Goal: Obtain resource: Download file/media

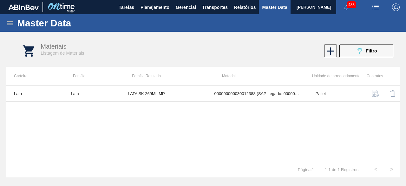
click at [375, 8] on img "button" at bounding box center [376, 7] width 8 height 8
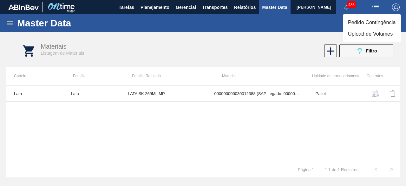
click at [368, 36] on li "Upload de Volumes" at bounding box center [372, 33] width 58 height 11
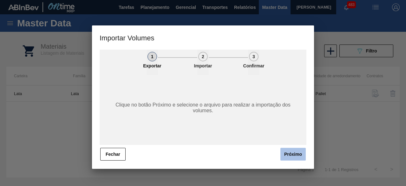
click at [294, 155] on button "Próximo" at bounding box center [292, 154] width 25 height 13
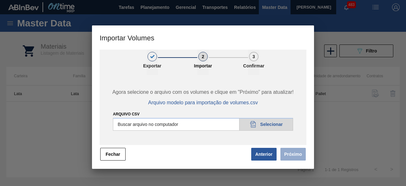
click at [280, 126] on input "Arquivo csv" at bounding box center [203, 124] width 180 height 13
type input "C:\fakepath\Subida Crown 25.08.csv"
click at [293, 156] on button "Próximo" at bounding box center [292, 154] width 25 height 13
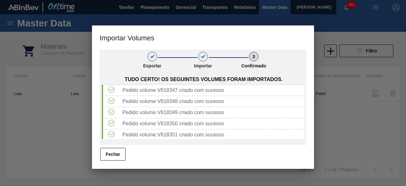
drag, startPoint x: 118, startPoint y: 154, endPoint x: 272, endPoint y: 33, distance: 196.1
click at [122, 147] on div "1 Exportar 2 Importar 3 Confirmado Tudo certo! Os seguintes volumes foram impor…" at bounding box center [203, 104] width 207 height 111
click at [105, 156] on button "Fechar" at bounding box center [112, 154] width 25 height 13
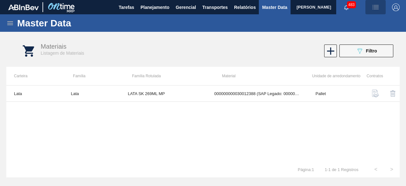
click at [371, 6] on span "button" at bounding box center [375, 7] width 15 height 8
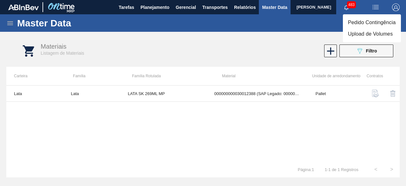
click at [307, 140] on div at bounding box center [203, 93] width 406 height 186
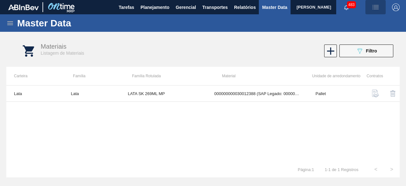
click at [378, 7] on img "button" at bounding box center [376, 7] width 8 height 8
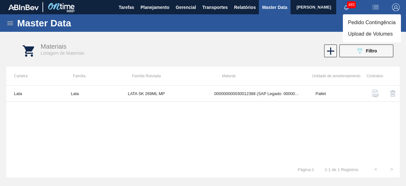
click at [369, 37] on li "Upload de Volumes" at bounding box center [372, 33] width 58 height 11
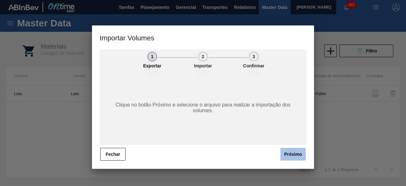
click at [291, 158] on button "Próximo" at bounding box center [292, 154] width 25 height 13
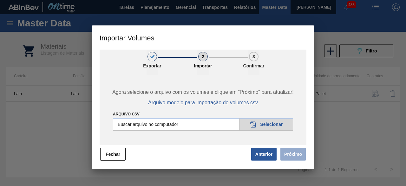
click at [269, 124] on input "Arquivo csv" at bounding box center [203, 124] width 180 height 13
type input "C:\fakepath\Subida fort. + itumb 25.08.csv"
click at [291, 156] on button "Próximo" at bounding box center [292, 154] width 25 height 13
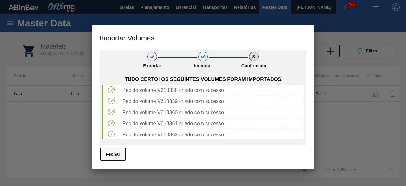
click at [115, 154] on button "Fechar" at bounding box center [112, 154] width 25 height 13
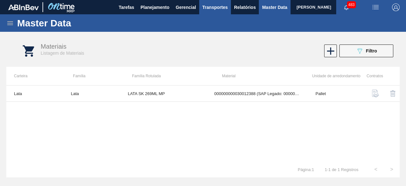
click at [213, 10] on span "Transportes" at bounding box center [214, 7] width 25 height 8
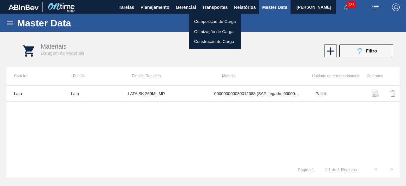
drag, startPoint x: 208, startPoint y: 30, endPoint x: 219, endPoint y: 5, distance: 27.3
click at [208, 30] on li "Otimização de Carga" at bounding box center [215, 32] width 52 height 10
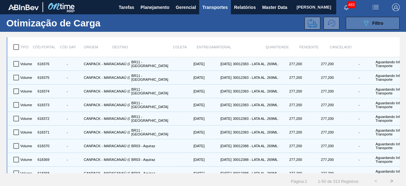
click at [351, 18] on button "089F7B8B-B2A5-4AFE-B5C0-19BA573D28AC Filtro" at bounding box center [373, 23] width 54 height 13
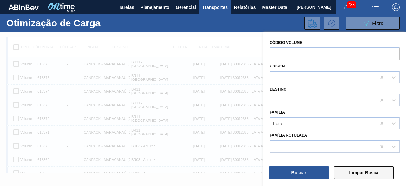
click at [376, 168] on button "Limpar Busca" at bounding box center [364, 172] width 60 height 13
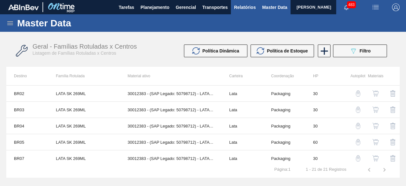
click at [245, 7] on span "Relatórios" at bounding box center [245, 7] width 22 height 8
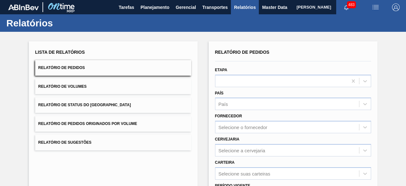
click at [125, 85] on button "Relatório de Volumes" at bounding box center [113, 87] width 156 height 16
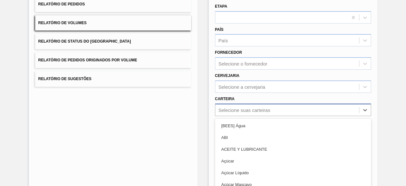
scroll to position [93, 0]
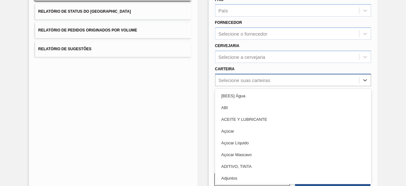
click at [257, 86] on div "option ABI focused, 2 of 101. 101 results available. Use Up and Down to choose …" at bounding box center [293, 80] width 156 height 12
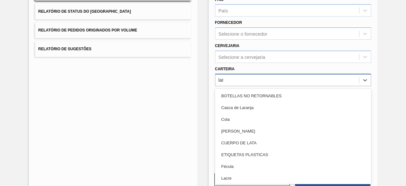
type input "lata"
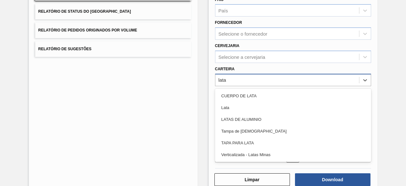
click at [257, 110] on div "Lata" at bounding box center [293, 108] width 156 height 12
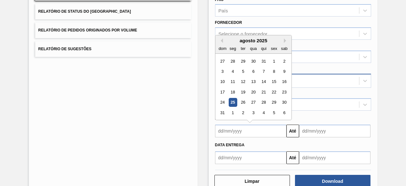
click at [261, 130] on input "text" at bounding box center [250, 130] width 71 height 13
click at [231, 101] on div "25" at bounding box center [232, 102] width 9 height 9
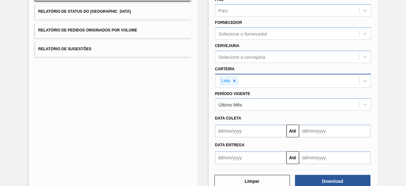
type input "[DATE]"
click at [323, 131] on input "text" at bounding box center [334, 130] width 71 height 13
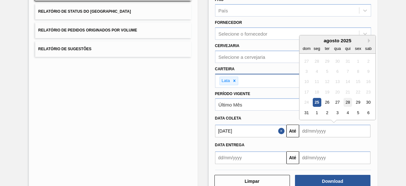
click at [348, 99] on div "28" at bounding box center [347, 102] width 9 height 9
type input "[DATE]"
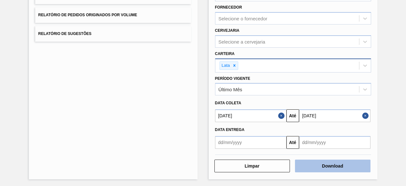
scroll to position [109, 0]
click at [315, 162] on button "Download" at bounding box center [333, 165] width 76 height 13
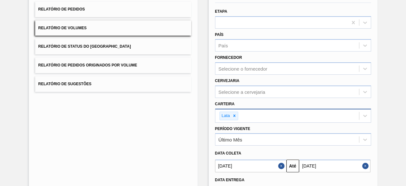
scroll to position [0, 0]
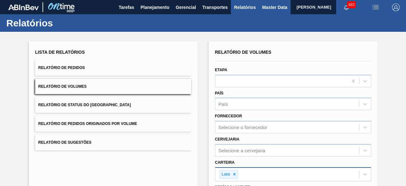
click at [268, 6] on span "Master Data" at bounding box center [274, 7] width 25 height 8
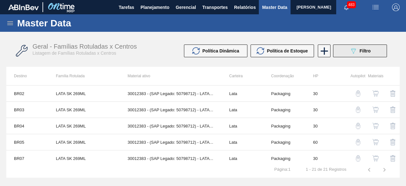
click at [373, 51] on button "089F7B8B-B2A5-4AFE-B5C0-19BA573D28AC Filtro" at bounding box center [360, 50] width 54 height 13
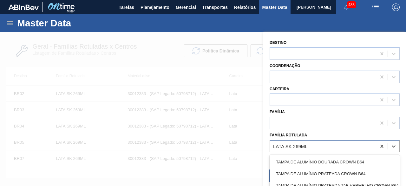
click at [324, 145] on div "LATA SK 269ML" at bounding box center [323, 145] width 106 height 9
paste Rotulada "LATA BC 269ML"
type Rotulada "LATA BC 269ML"
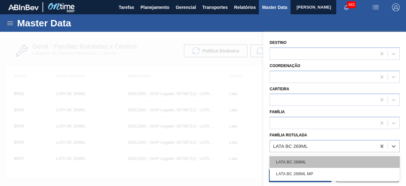
click at [319, 158] on div "LATA BC 269ML" at bounding box center [335, 162] width 130 height 12
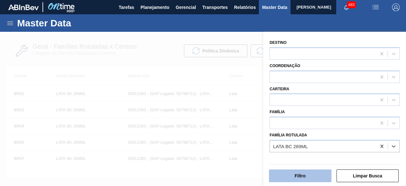
click at [317, 171] on button "Filtro" at bounding box center [300, 175] width 63 height 13
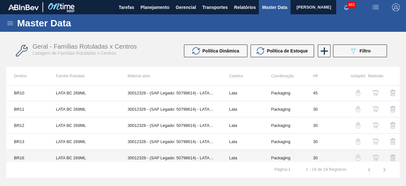
scroll to position [95, 0]
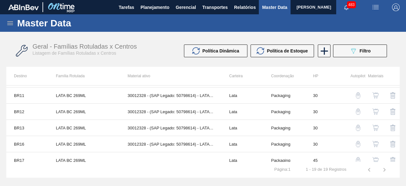
click at [374, 143] on img "button" at bounding box center [375, 144] width 6 height 6
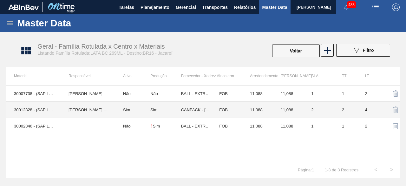
click at [85, 112] on td "[PERSON_NAME] [PERSON_NAME]" at bounding box center [88, 110] width 55 height 16
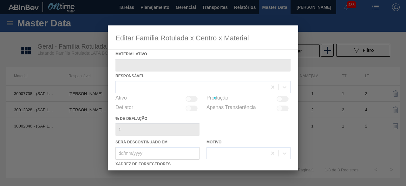
type ativo "30012328 - (SAP Legado: 50798614) - LATA AL. 269ML [DATE]"
checkbox input "true"
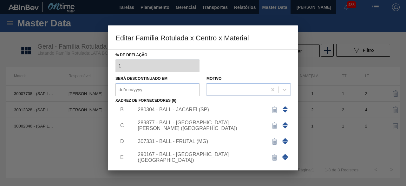
scroll to position [38, 0]
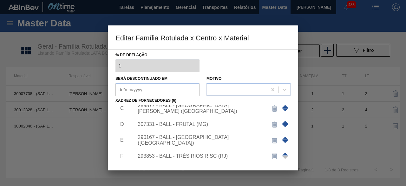
click at [204, 122] on div "307331 - BALL - FRUTAL (MG)" at bounding box center [200, 124] width 124 height 6
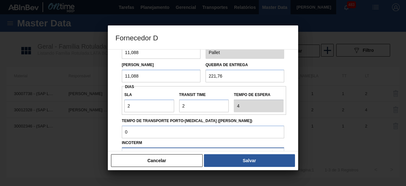
scroll to position [63, 0]
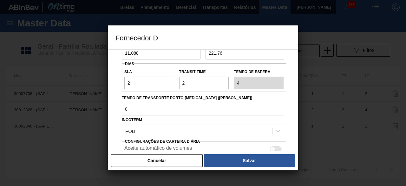
click at [275, 149] on div at bounding box center [276, 149] width 12 height 6
checkbox input "true"
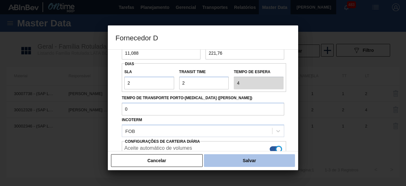
scroll to position [106, 0]
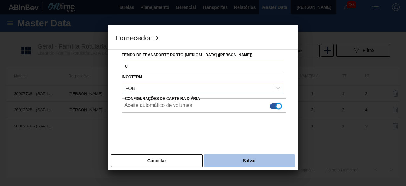
click at [272, 158] on button "Salvar" at bounding box center [249, 160] width 91 height 13
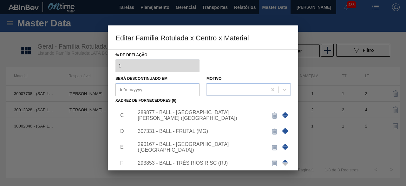
scroll to position [0, 0]
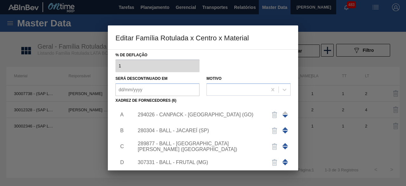
click at [201, 111] on div "294026 - CANPACK - [GEOGRAPHIC_DATA] (GO)" at bounding box center [210, 115] width 160 height 16
click at [216, 116] on div "294026 - CANPACK - [GEOGRAPHIC_DATA] (GO)" at bounding box center [200, 115] width 124 height 6
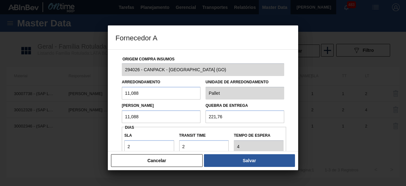
scroll to position [95, 0]
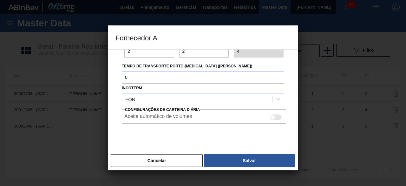
click at [273, 114] on div at bounding box center [276, 117] width 12 height 6
checkbox input "true"
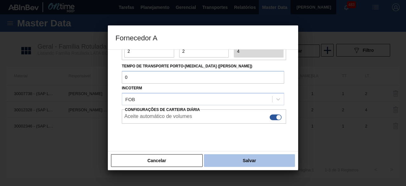
click at [270, 156] on button "Salvar" at bounding box center [249, 160] width 91 height 13
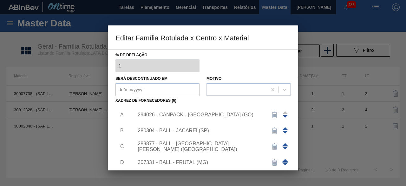
click at [177, 132] on div "280304 - BALL - JACAREÍ (SP)" at bounding box center [200, 131] width 124 height 6
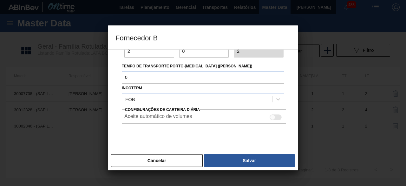
click at [272, 115] on div at bounding box center [272, 116] width 5 height 5
checkbox input "true"
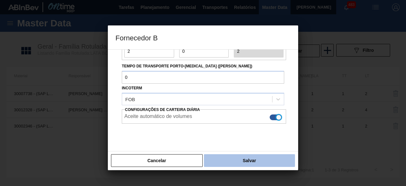
click at [260, 161] on button "Salvar" at bounding box center [249, 160] width 91 height 13
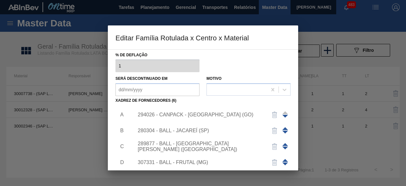
click at [188, 146] on div "289877 - BALL - [GEOGRAPHIC_DATA][PERSON_NAME] ([GEOGRAPHIC_DATA])" at bounding box center [200, 146] width 124 height 11
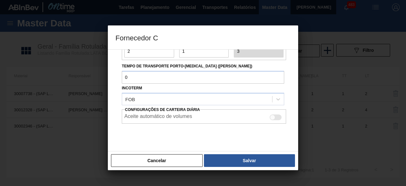
click at [273, 116] on div at bounding box center [272, 116] width 5 height 5
checkbox input "true"
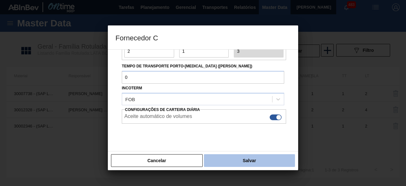
click at [269, 156] on button "Salvar" at bounding box center [249, 160] width 91 height 13
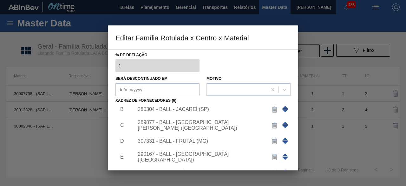
scroll to position [32, 0]
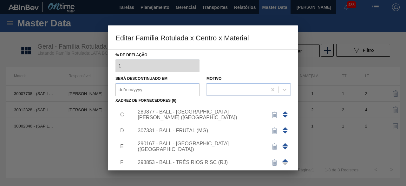
click at [197, 128] on div "307331 - BALL - FRUTAL (MG)" at bounding box center [200, 131] width 124 height 6
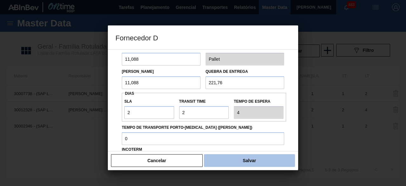
scroll to position [95, 0]
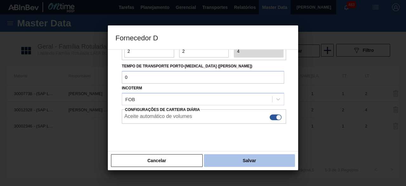
click at [261, 163] on button "Salvar" at bounding box center [249, 160] width 91 height 13
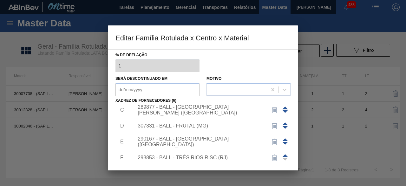
scroll to position [38, 0]
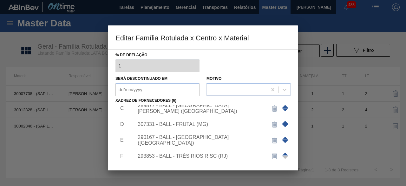
click at [204, 157] on div "293853 - BALL - TRÊS RIOS RISC (RJ)" at bounding box center [200, 156] width 124 height 6
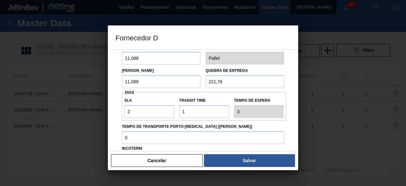
scroll to position [63, 0]
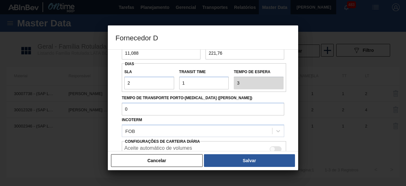
click at [275, 148] on div at bounding box center [276, 149] width 12 height 6
checkbox input "true"
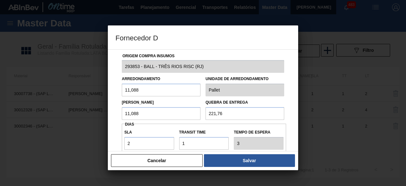
scroll to position [0, 0]
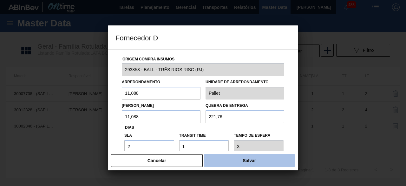
click at [248, 160] on button "Salvar" at bounding box center [249, 160] width 91 height 13
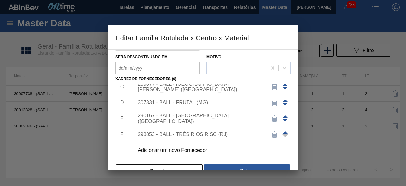
scroll to position [95, 0]
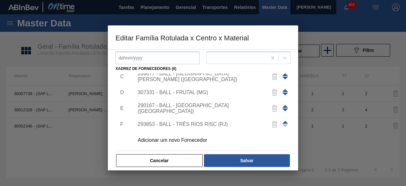
click at [201, 88] on div "307331 - BALL - FRUTAL (MG)" at bounding box center [210, 92] width 160 height 16
click at [198, 93] on div "307331 - BALL - FRUTAL (MG)" at bounding box center [200, 92] width 124 height 6
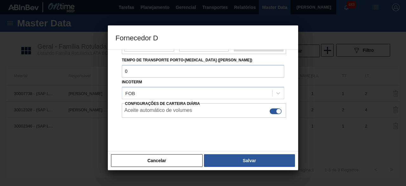
scroll to position [106, 0]
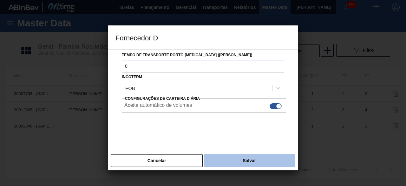
click at [241, 163] on button "Salvar" at bounding box center [249, 160] width 91 height 13
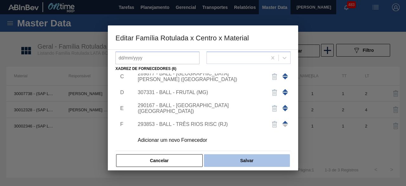
click at [246, 161] on button "Salvar" at bounding box center [247, 160] width 86 height 13
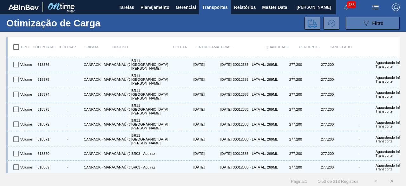
click at [384, 22] on button "089F7B8B-B2A5-4AFE-B5C0-19BA573D28AC Filtro" at bounding box center [373, 23] width 54 height 13
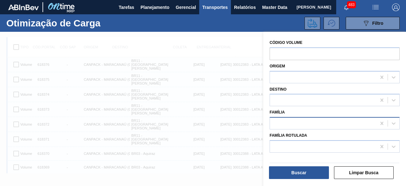
scroll to position [8, 0]
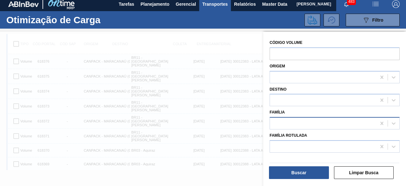
click at [284, 125] on div at bounding box center [323, 123] width 106 height 9
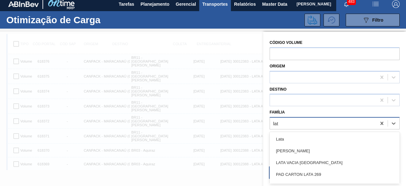
type input "lata"
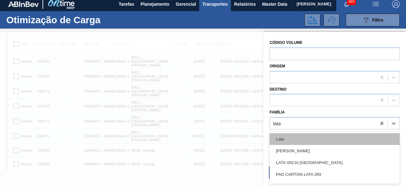
click at [282, 137] on div "Lata" at bounding box center [335, 139] width 130 height 12
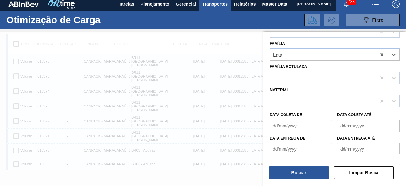
scroll to position [70, 0]
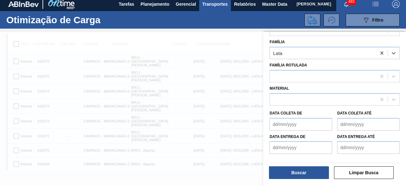
click at [289, 126] on de "Data coleta de" at bounding box center [301, 124] width 63 height 13
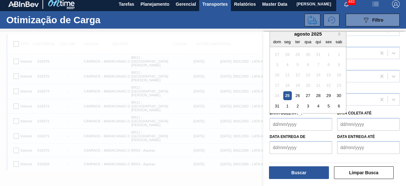
click at [288, 93] on div "25" at bounding box center [287, 95] width 9 height 9
type de "[DATE]"
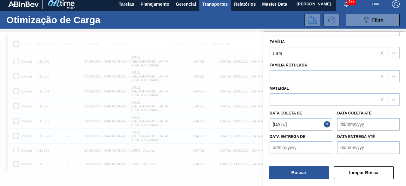
click at [352, 123] on até "Data coleta até" at bounding box center [368, 124] width 63 height 13
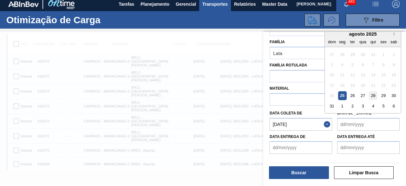
click at [372, 93] on div "28" at bounding box center [373, 95] width 9 height 9
type até "[DATE]"
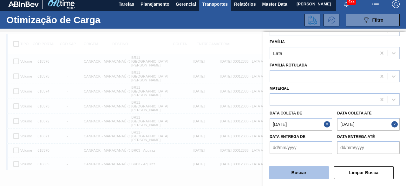
click at [313, 175] on button "Buscar" at bounding box center [299, 172] width 60 height 13
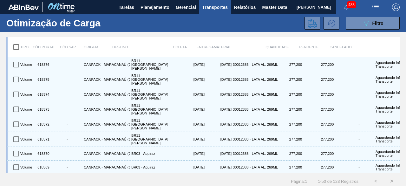
click at [17, 47] on input "checkbox" at bounding box center [16, 46] width 13 height 13
checkbox input "true"
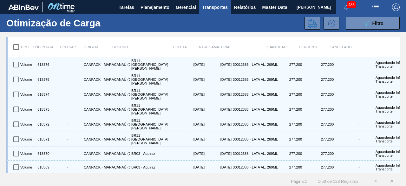
checkbox input "true"
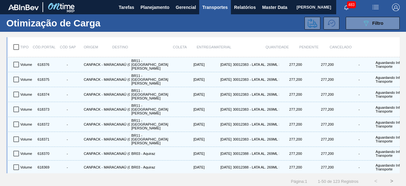
checkbox input "true"
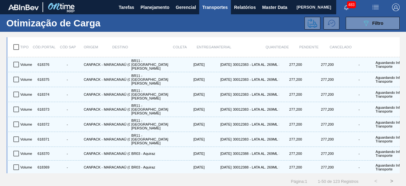
checkbox input "true"
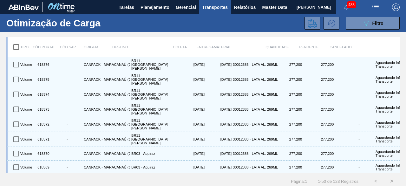
checkbox input "true"
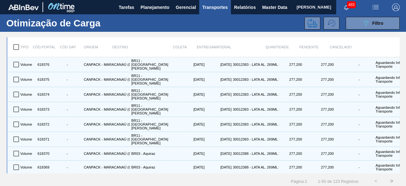
checkbox input "true"
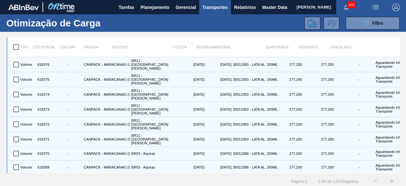
checkbox input "true"
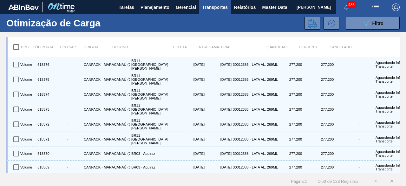
checkbox input "true"
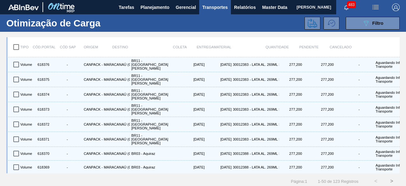
checkbox input "true"
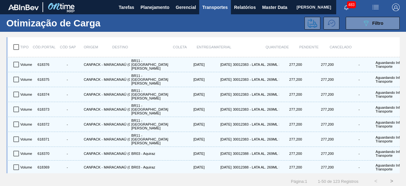
checkbox input "true"
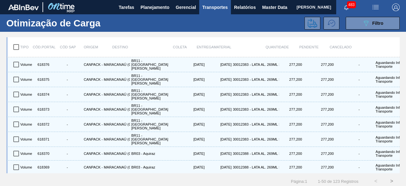
checkbox input "true"
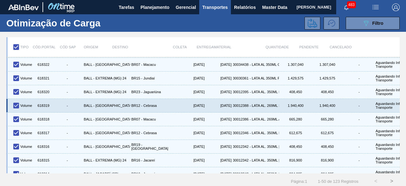
scroll to position [565, 0]
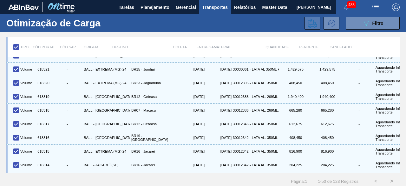
click at [312, 22] on icon at bounding box center [313, 23] width 10 height 10
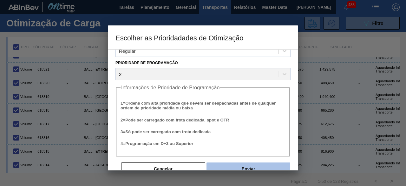
scroll to position [24, 0]
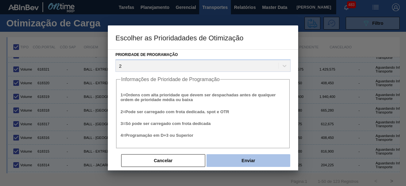
click at [246, 161] on button "Enviar" at bounding box center [249, 160] width 84 height 13
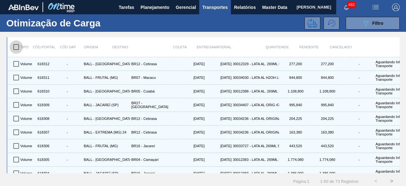
click at [17, 49] on input "checkbox" at bounding box center [16, 46] width 13 height 13
checkbox input "true"
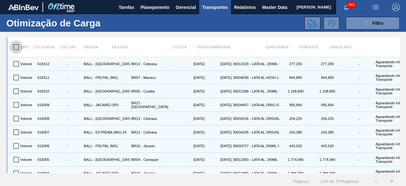
checkbox input "true"
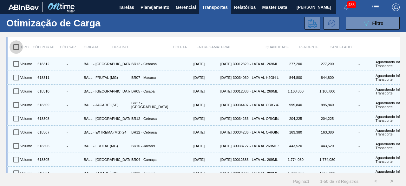
checkbox input "true"
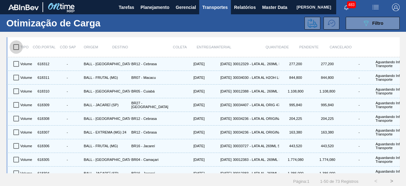
checkbox input "true"
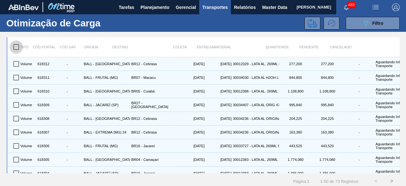
checkbox input "true"
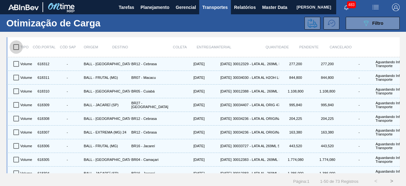
checkbox input "true"
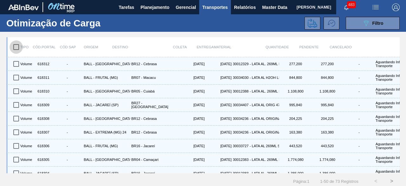
checkbox input "true"
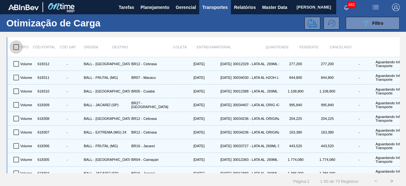
checkbox input "true"
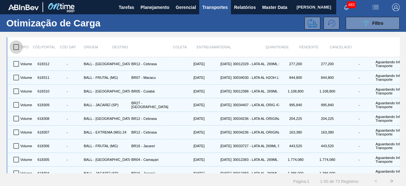
checkbox input "true"
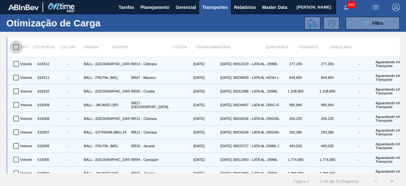
checkbox input "true"
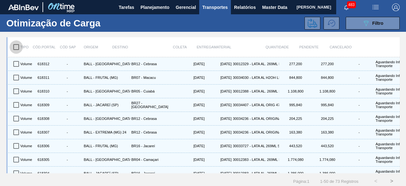
checkbox input "true"
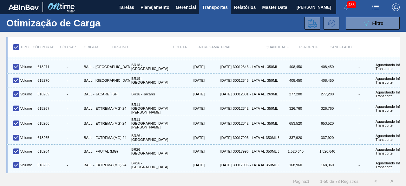
scroll to position [565, 0]
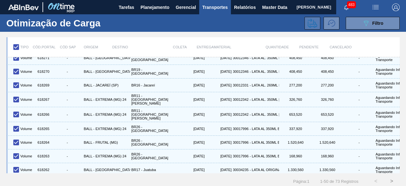
click at [315, 26] on icon at bounding box center [313, 23] width 10 height 10
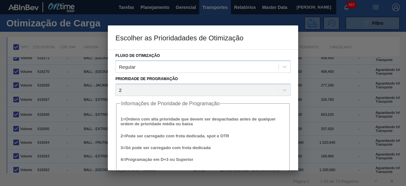
scroll to position [24, 0]
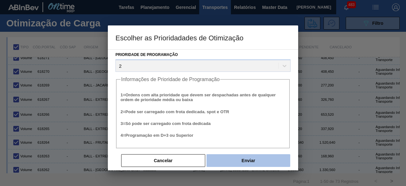
click at [275, 165] on button "Enviar" at bounding box center [249, 160] width 84 height 13
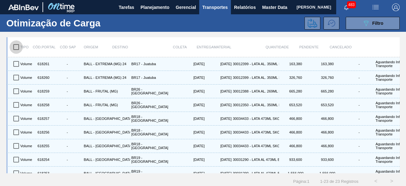
click at [16, 48] on input "checkbox" at bounding box center [16, 46] width 13 height 13
checkbox input "true"
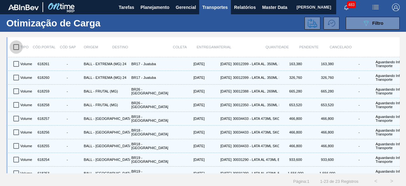
checkbox input "true"
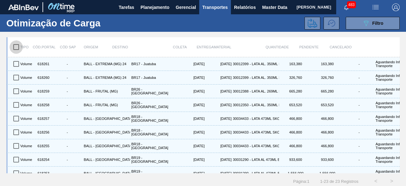
checkbox input "true"
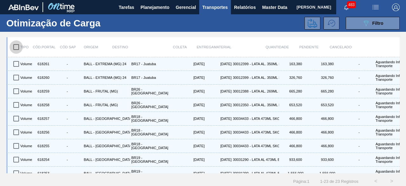
checkbox input "true"
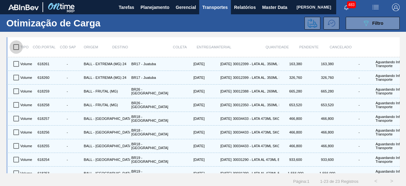
checkbox input "true"
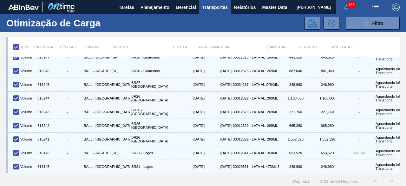
scroll to position [200, 0]
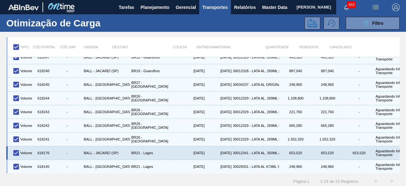
click at [14, 146] on input "checkbox" at bounding box center [16, 152] width 13 height 13
checkbox input "false"
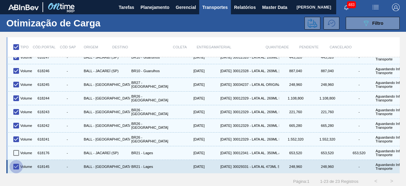
click at [16, 160] on input "checkbox" at bounding box center [16, 166] width 13 height 13
checkbox input "false"
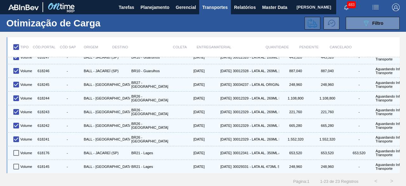
click at [310, 25] on icon at bounding box center [313, 23] width 10 height 10
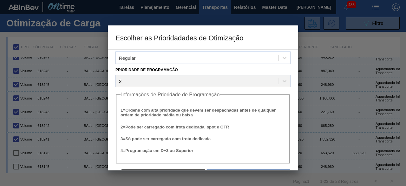
scroll to position [24, 0]
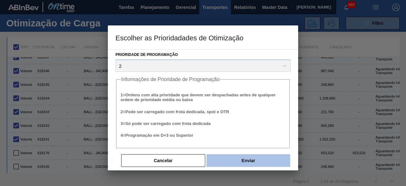
click at [251, 161] on button "Enviar" at bounding box center [249, 160] width 84 height 13
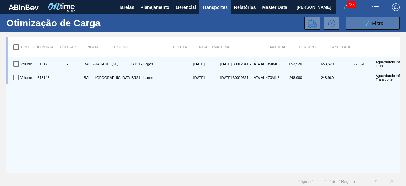
click at [372, 25] on span "Filtro" at bounding box center [377, 23] width 11 height 5
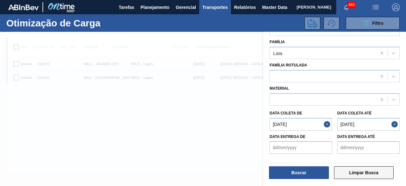
click at [366, 176] on button "Limpar Busca" at bounding box center [364, 172] width 60 height 13
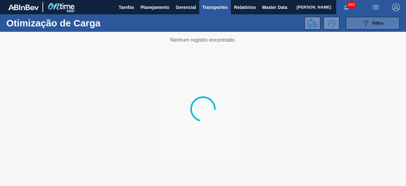
click at [368, 24] on icon "089F7B8B-B2A5-4AFE-B5C0-19BA573D28AC" at bounding box center [366, 23] width 8 height 8
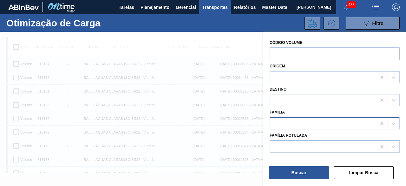
scroll to position [8, 0]
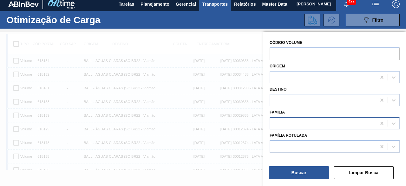
click at [294, 122] on div at bounding box center [323, 123] width 106 height 9
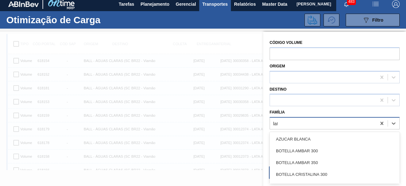
type input "lata"
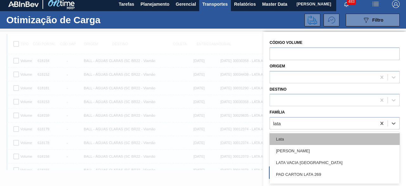
click at [291, 144] on div "Lata" at bounding box center [335, 139] width 130 height 12
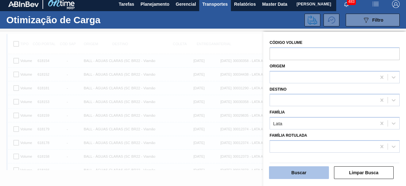
click at [293, 173] on button "Buscar" at bounding box center [299, 172] width 60 height 13
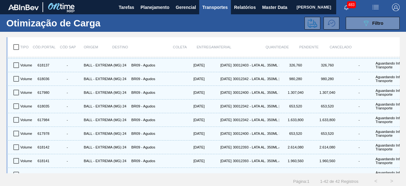
scroll to position [394, 0]
